Goal: Information Seeking & Learning: Learn about a topic

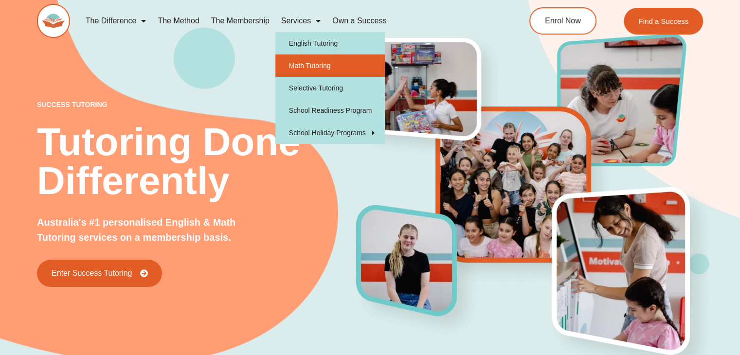
click at [302, 69] on link "Math Tutoring" at bounding box center [331, 66] width 110 height 22
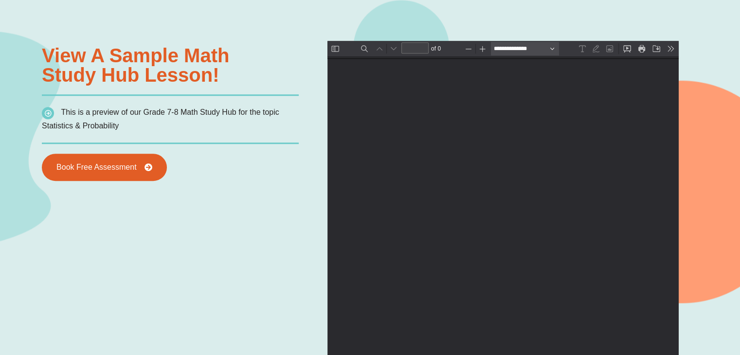
scroll to position [742, 0]
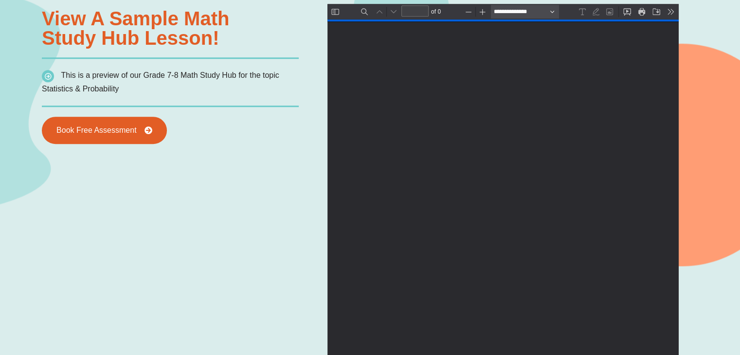
type input "*"
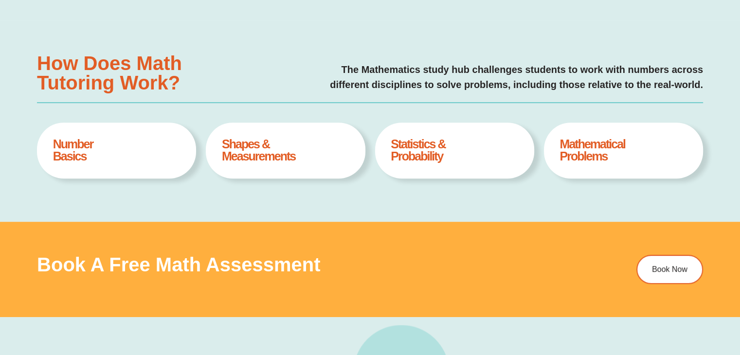
scroll to position [362, 0]
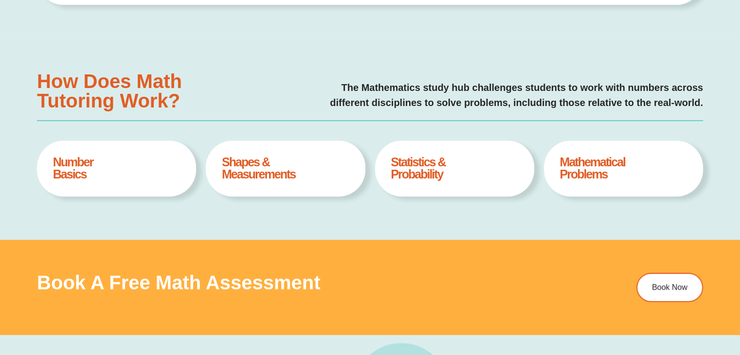
click at [582, 170] on h4 "Mathematical Problems" at bounding box center [624, 168] width 128 height 24
click at [621, 171] on h4 "Mathematical Problems" at bounding box center [624, 168] width 128 height 24
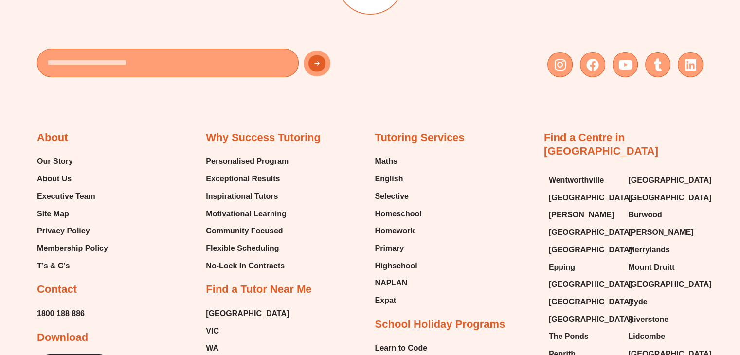
scroll to position [3197, 0]
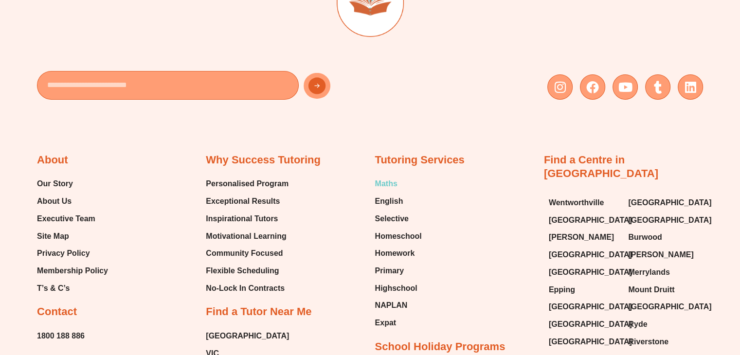
click at [387, 183] on span "Maths" at bounding box center [386, 184] width 22 height 15
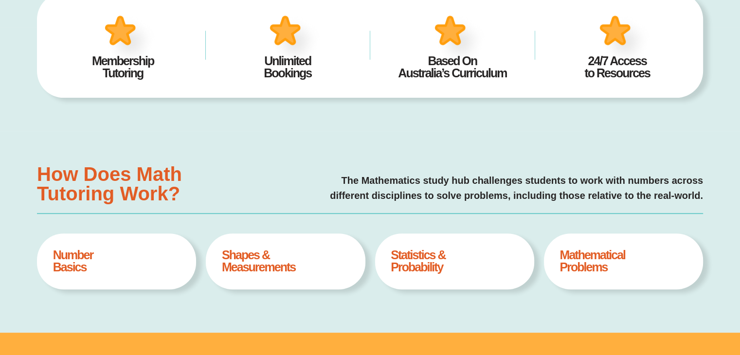
scroll to position [297, 0]
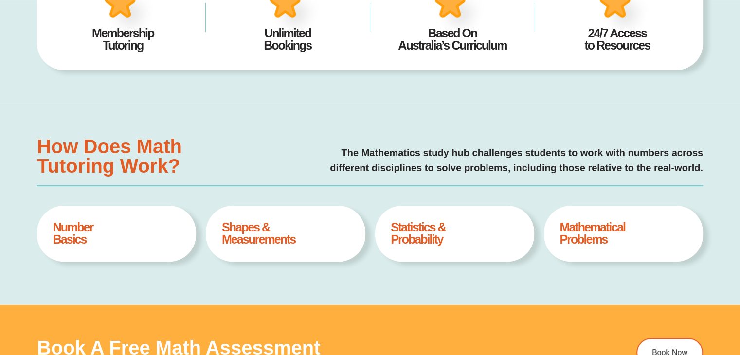
type input "*"
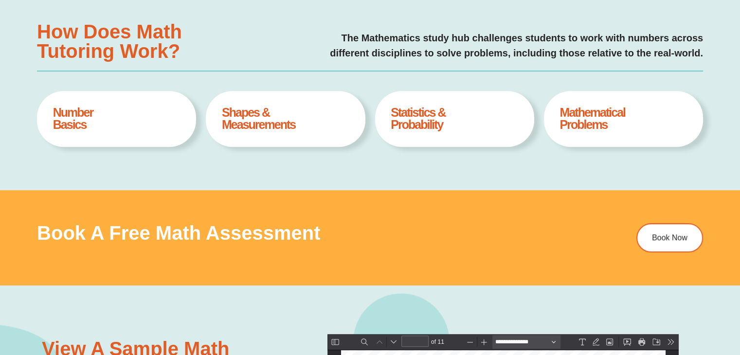
scroll to position [417, 0]
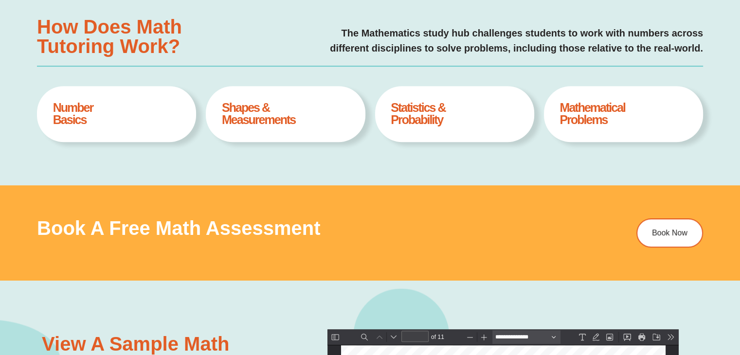
click at [62, 121] on h4 "Number Basics" at bounding box center [117, 114] width 128 height 24
click at [137, 104] on h4 "Number Basics" at bounding box center [117, 114] width 128 height 24
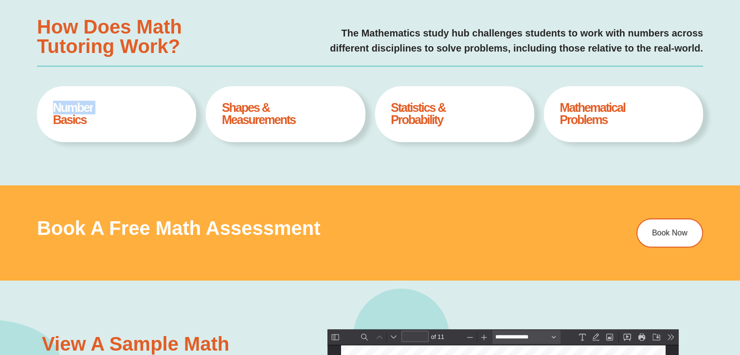
click at [137, 104] on h4 "Number Basics" at bounding box center [117, 114] width 128 height 24
click at [329, 113] on h4 "Shapes & Measurements" at bounding box center [286, 114] width 128 height 24
click at [506, 110] on h4 "Statistics & Probability" at bounding box center [455, 114] width 128 height 24
click at [648, 125] on h4 "Mathematical Problems" at bounding box center [624, 114] width 128 height 24
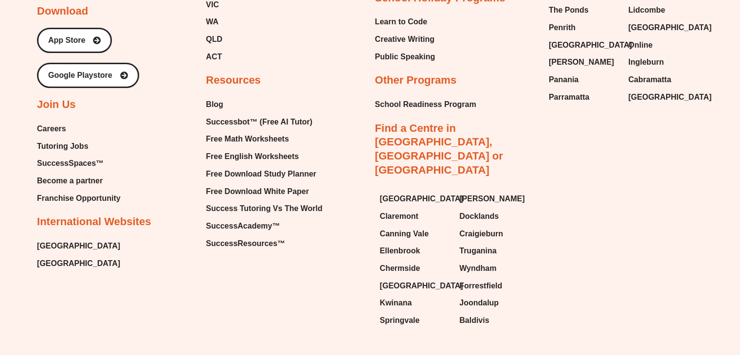
scroll to position [3578, 0]
